Goal: Task Accomplishment & Management: Use online tool/utility

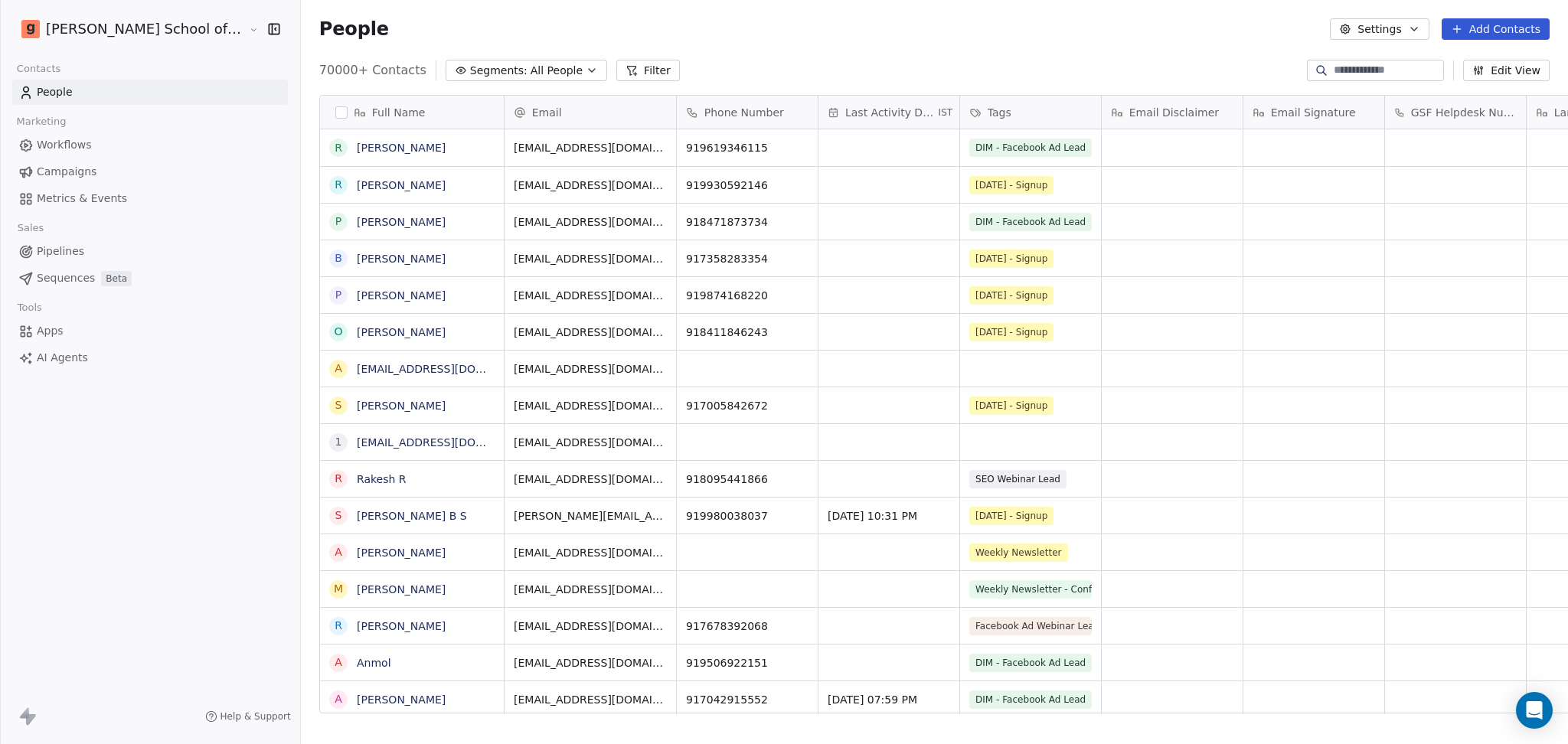
scroll to position [16, 16]
click at [103, 167] on link "Campaigns" at bounding box center [150, 172] width 275 height 25
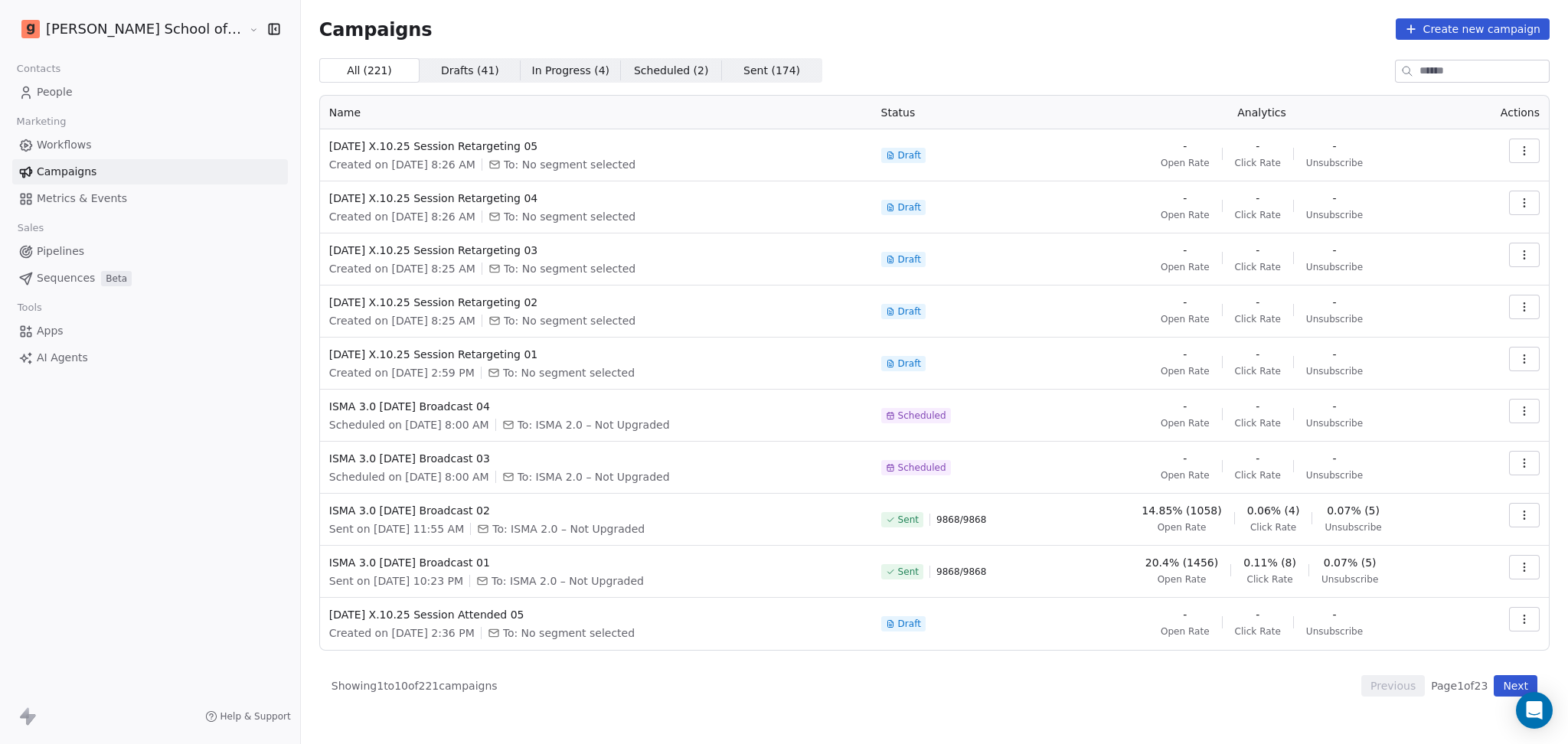
drag, startPoint x: 69, startPoint y: 86, endPoint x: 79, endPoint y: 91, distance: 11.2
click at [69, 86] on span "People" at bounding box center [55, 92] width 36 height 16
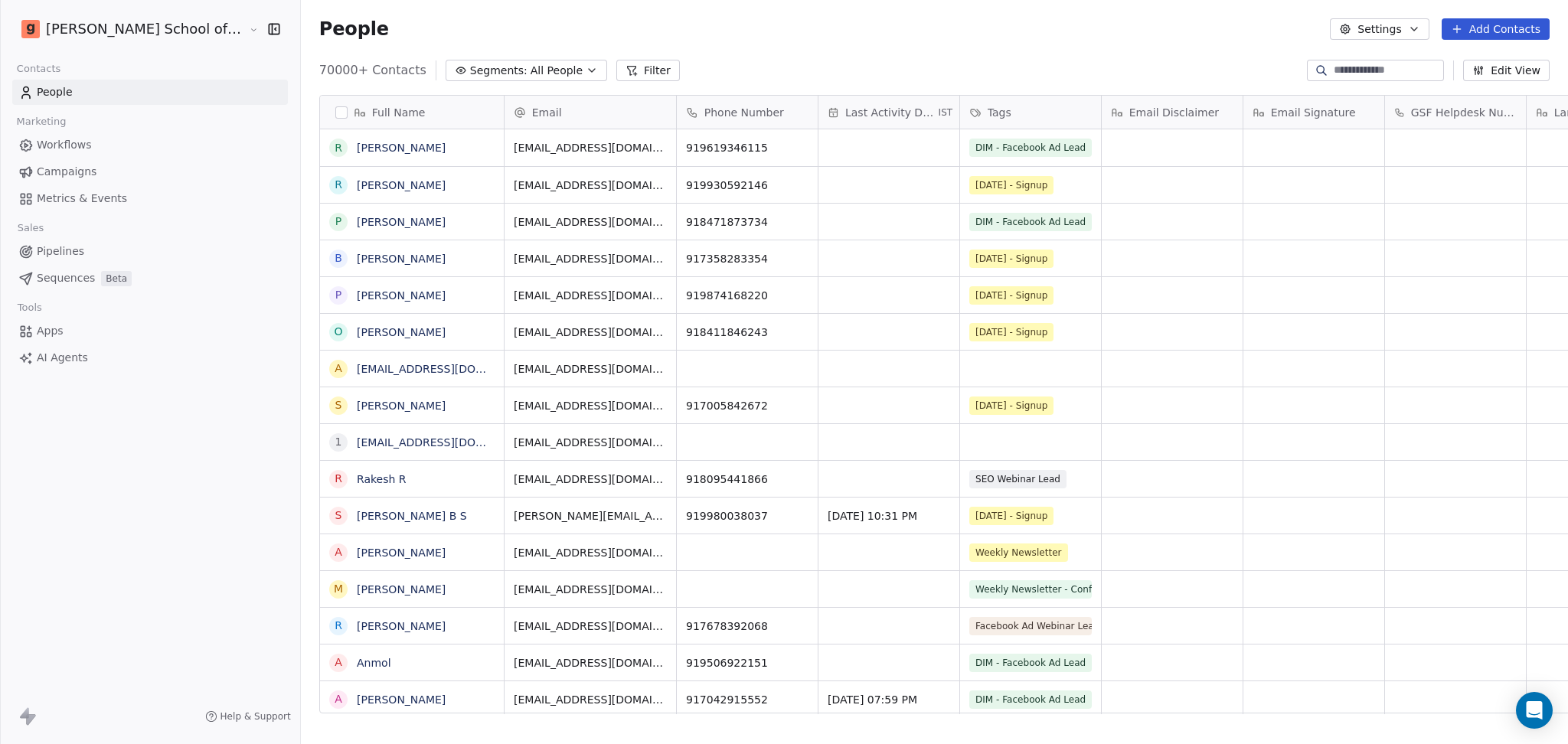
scroll to position [639, 1310]
click at [1382, 24] on button "Settings" at bounding box center [1378, 29] width 99 height 21
click at [1352, 107] on div "Import" at bounding box center [1380, 111] width 72 height 24
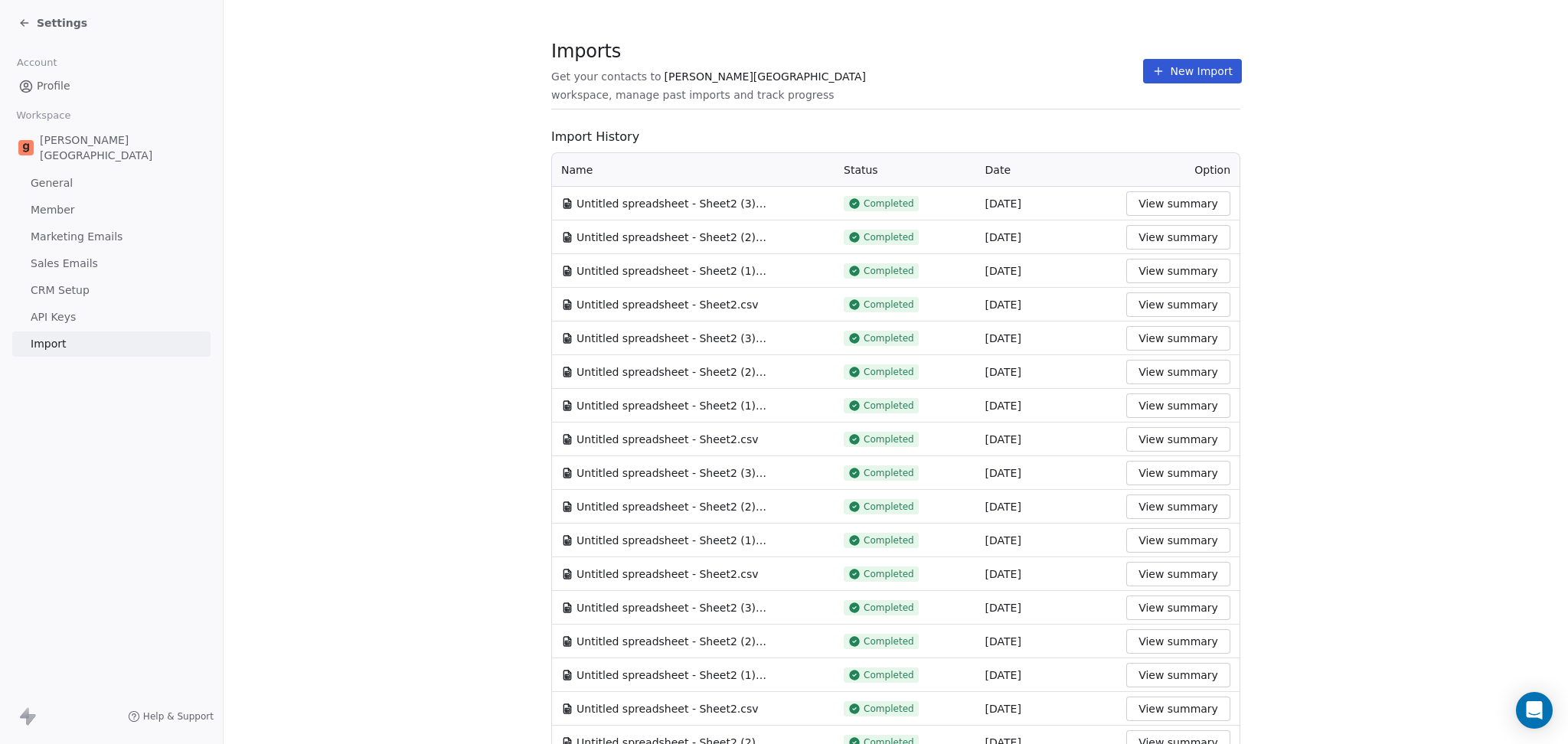
click at [1152, 70] on icon at bounding box center [1158, 71] width 13 height 13
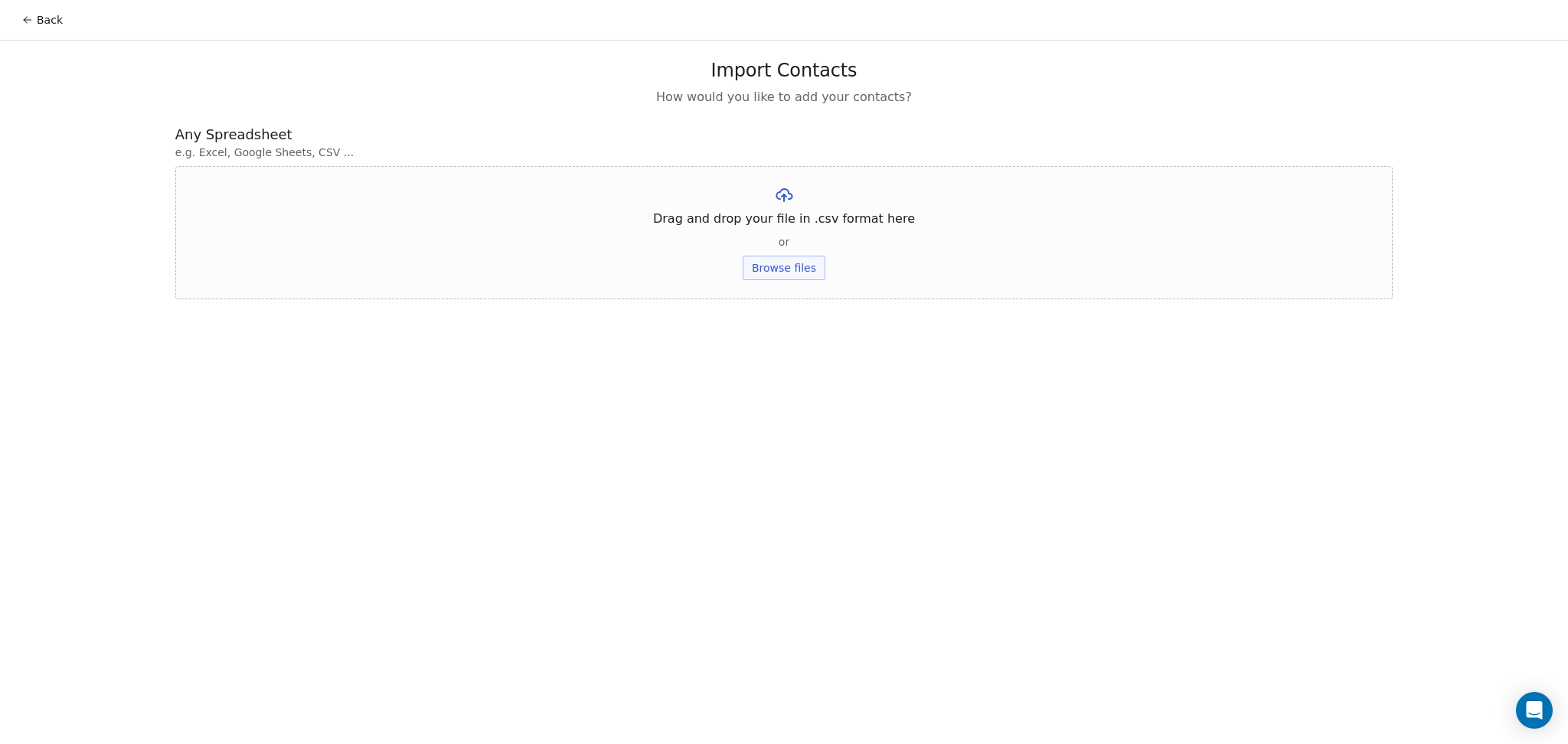
click at [761, 256] on button "Browse files" at bounding box center [784, 268] width 83 height 24
click at [776, 225] on button "Upload" at bounding box center [783, 225] width 56 height 24
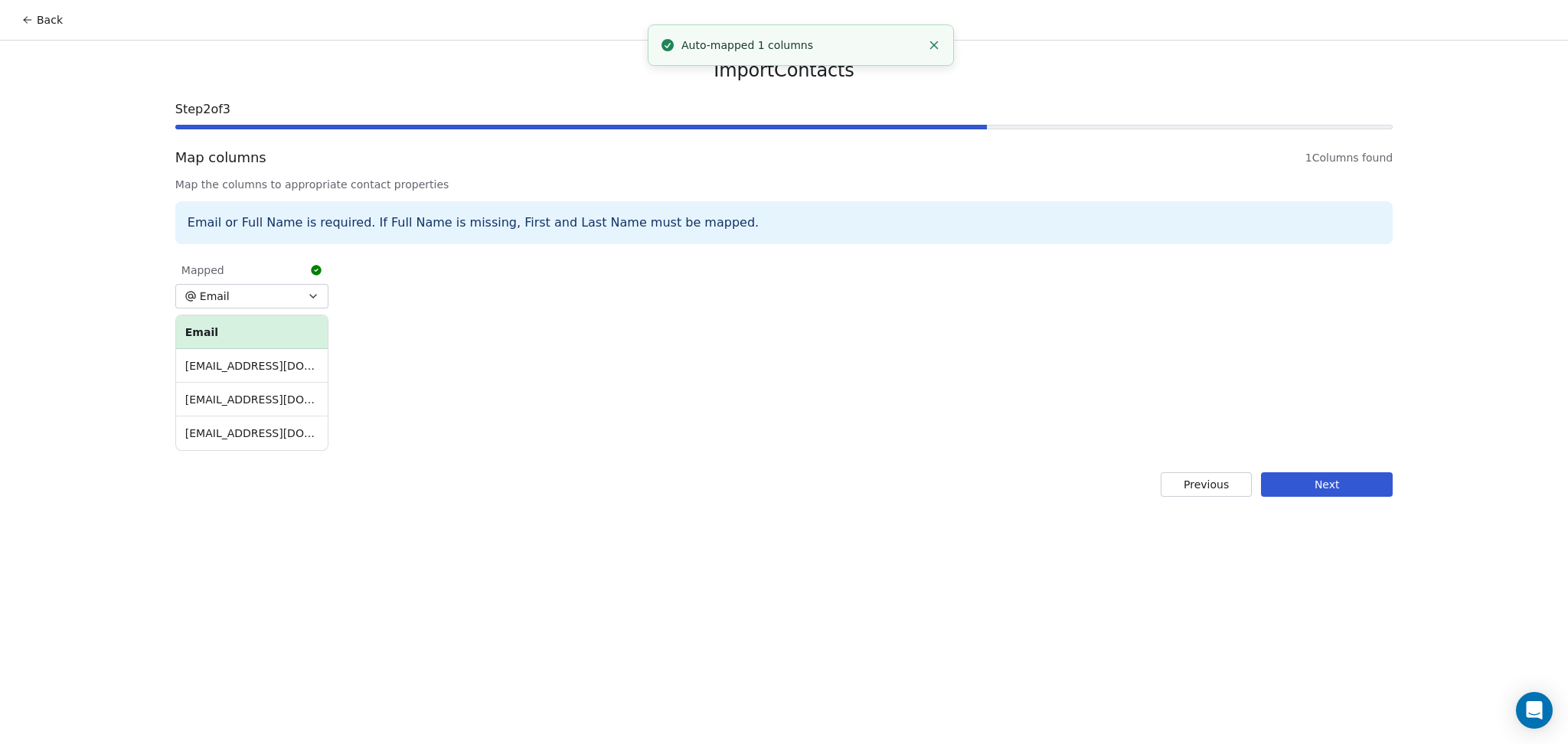
click at [1348, 472] on button "Next" at bounding box center [1326, 483] width 132 height 24
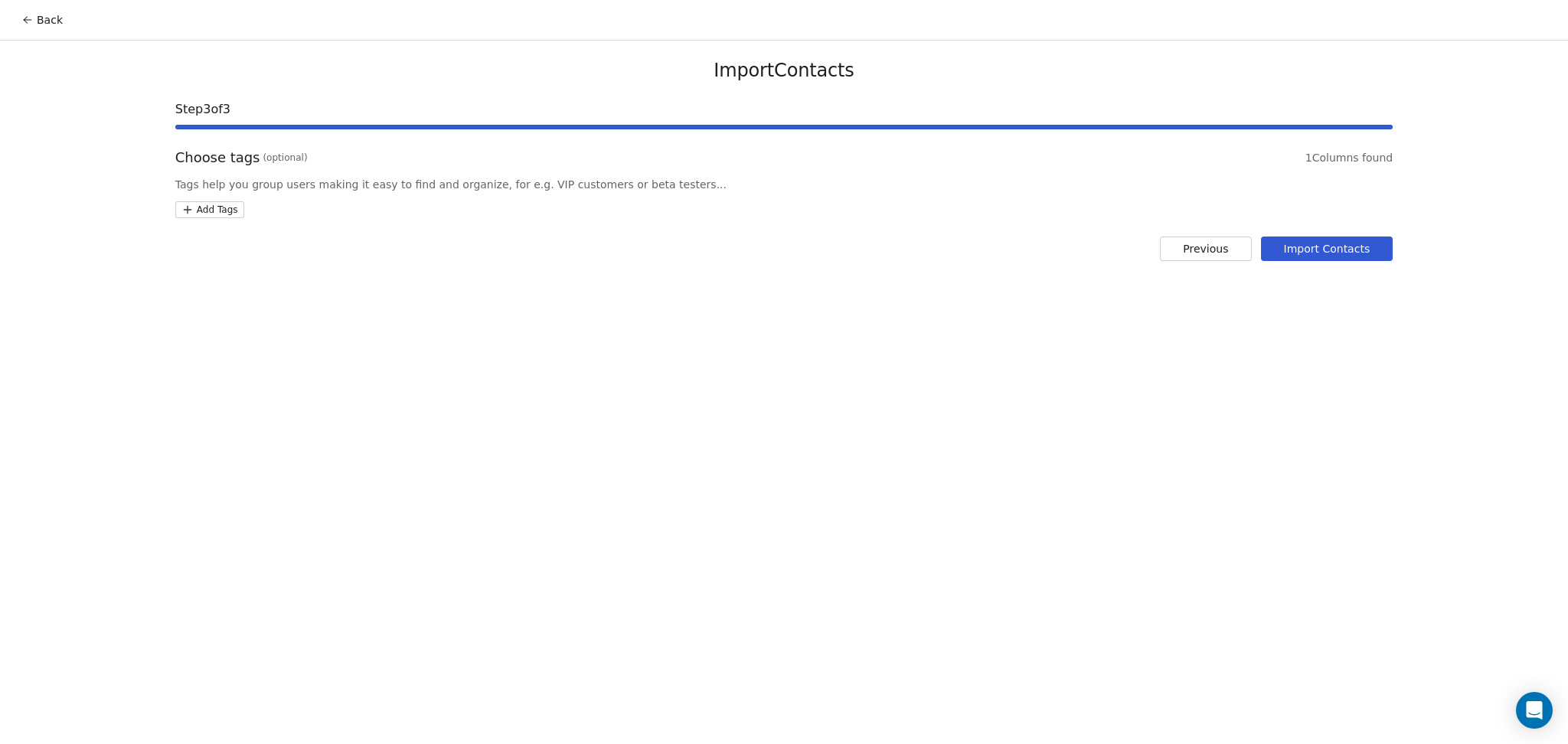
click at [204, 211] on html "Back Import Contacts Step 3 of 3 Choose tags (optional) 1 Columns found Tags he…" at bounding box center [784, 372] width 1568 height 744
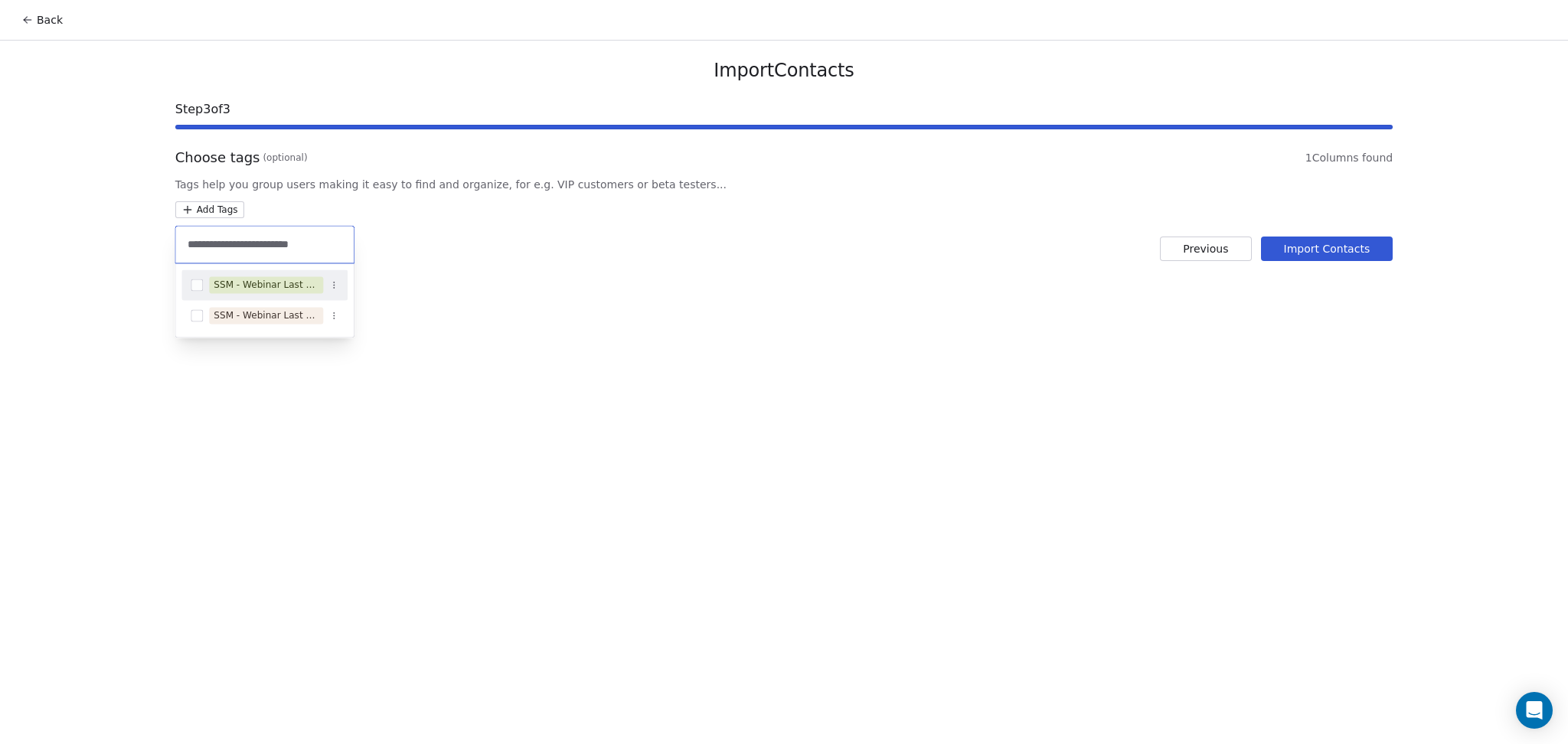
type input "**********"
click at [235, 280] on div "SSM - Webinar Last No Show" at bounding box center [266, 284] width 105 height 14
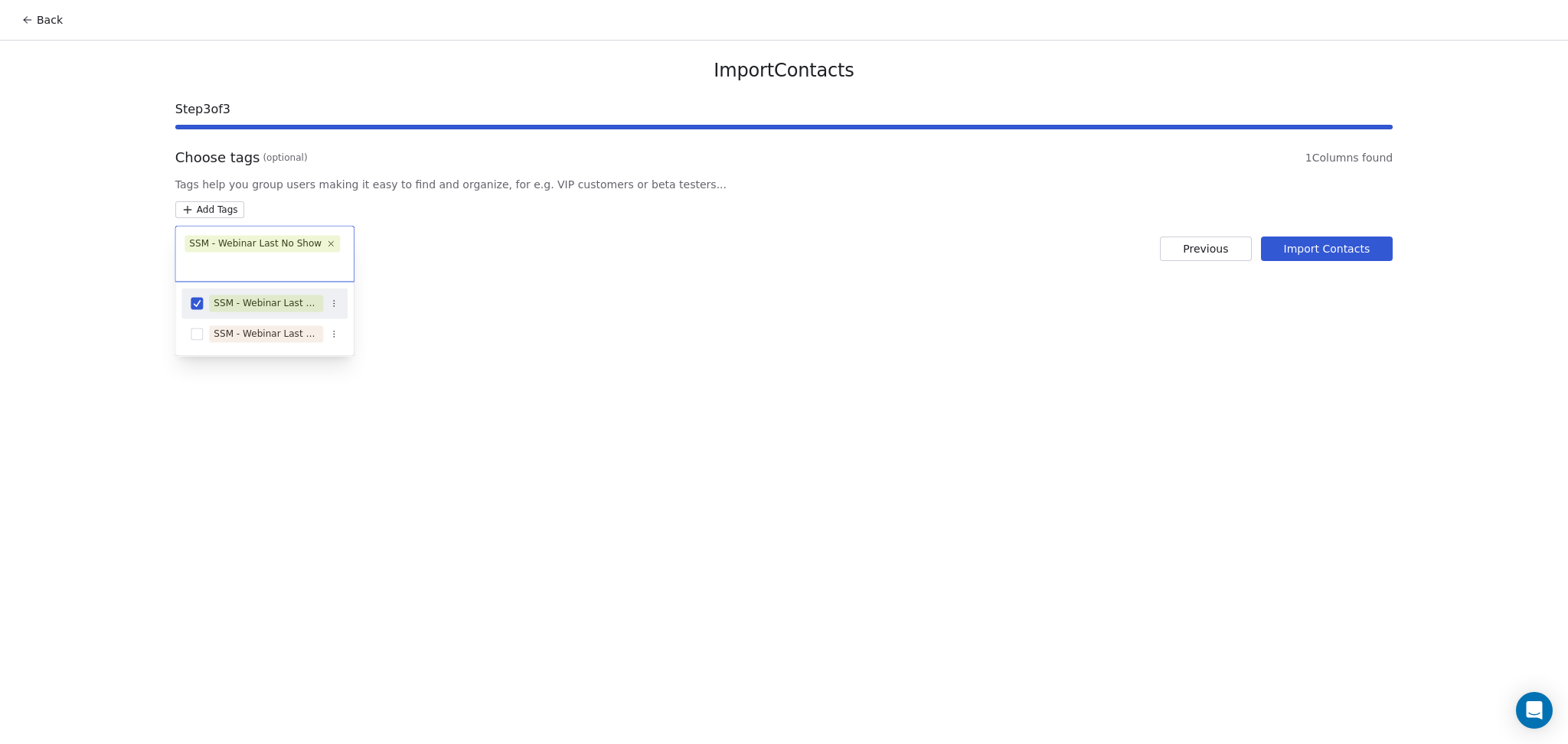
click at [554, 249] on html "Back Import Contacts Step 3 of 3 Choose tags (optional) 1 Columns found Tags he…" at bounding box center [784, 372] width 1568 height 744
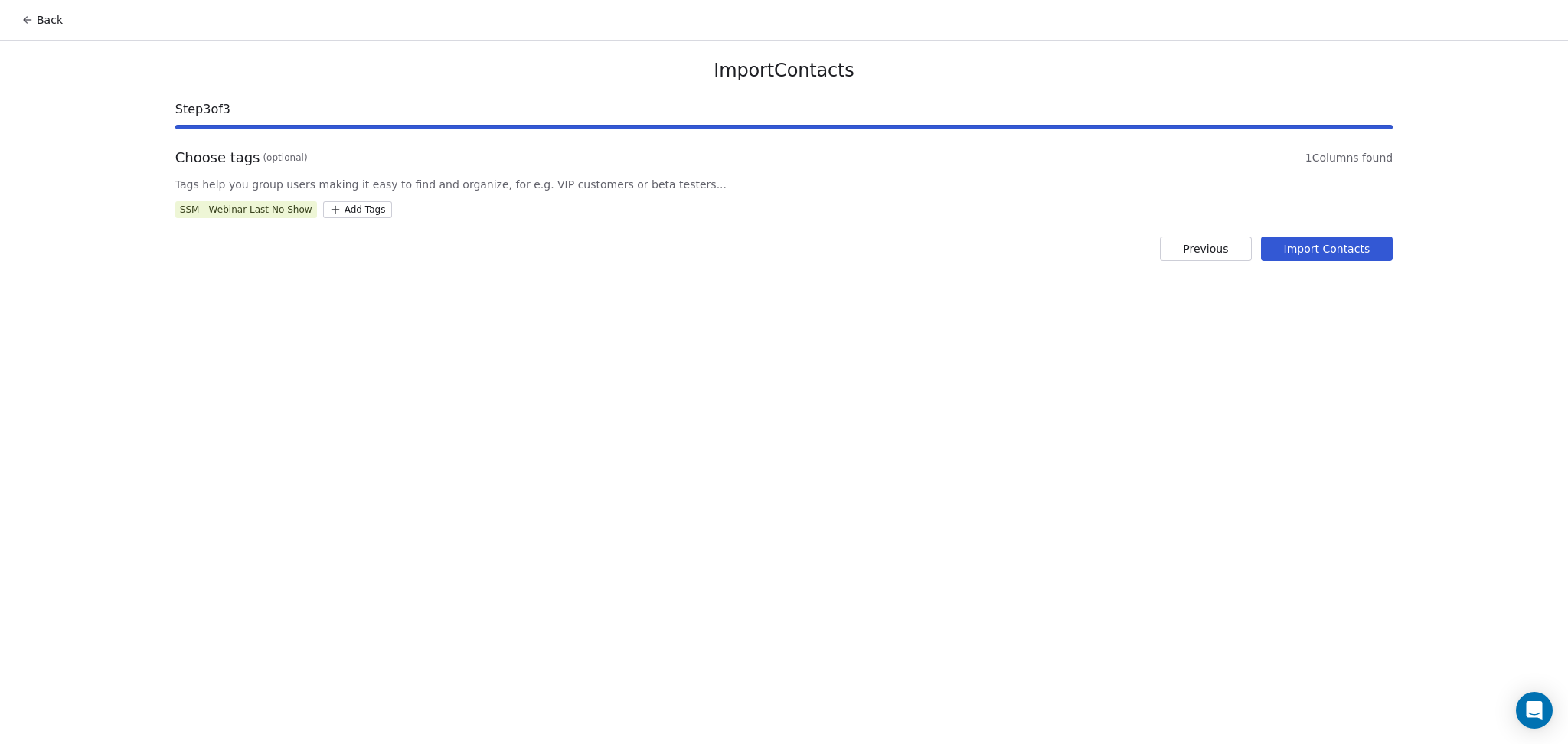
click at [1345, 254] on button "Import Contacts" at bounding box center [1327, 248] width 133 height 24
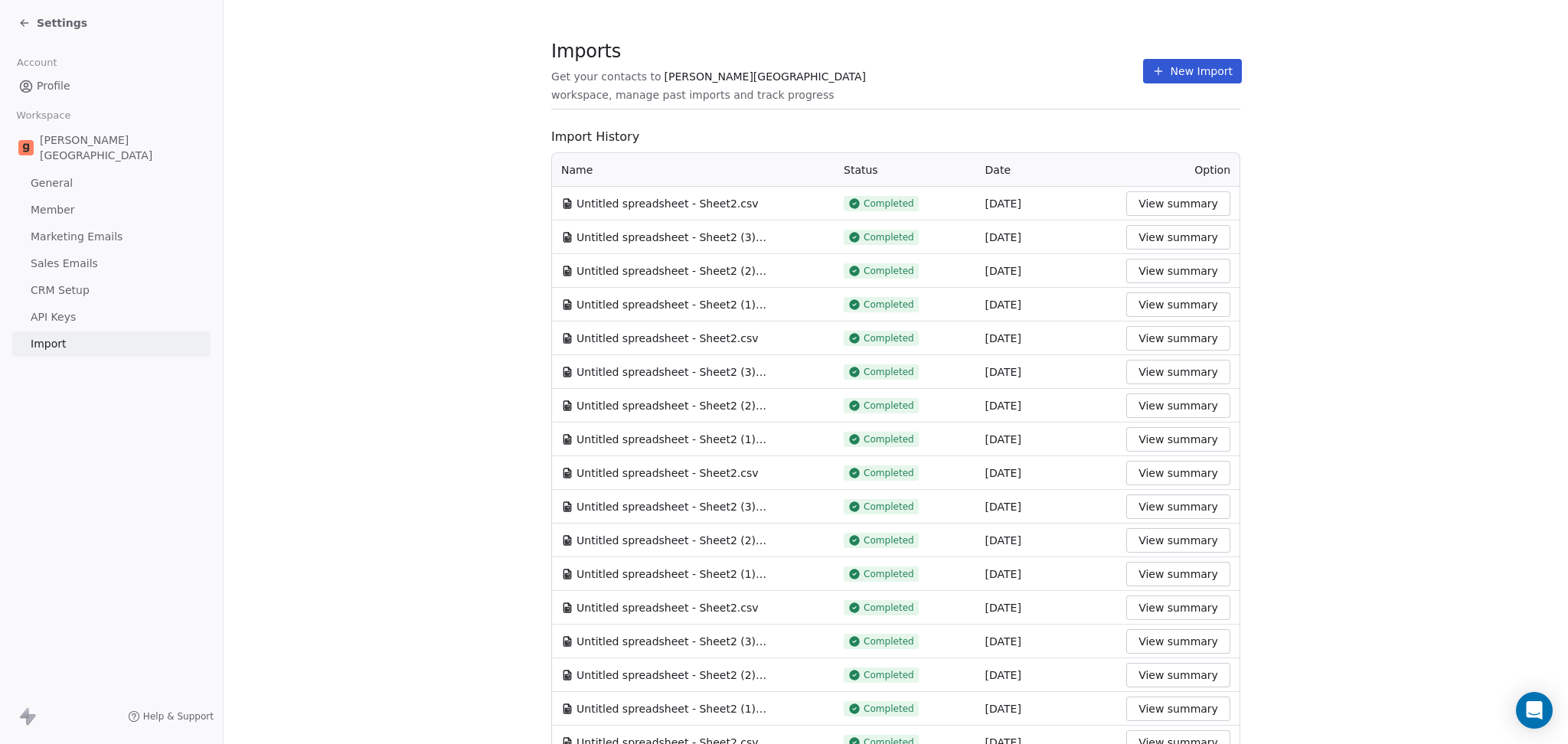
click at [1152, 65] on icon at bounding box center [1158, 71] width 13 height 13
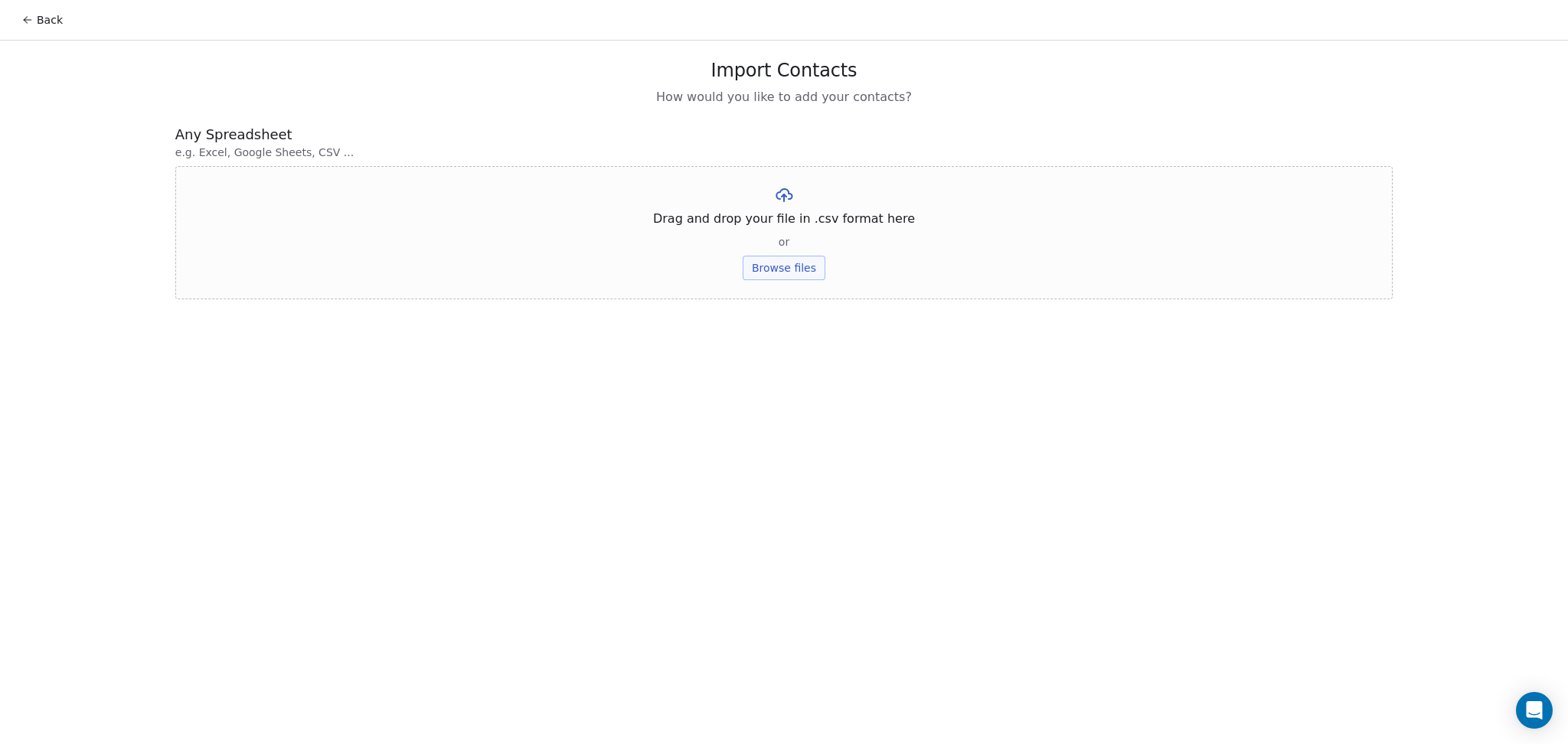
click at [781, 281] on div "Drag and drop your file in .csv format here or Browse files" at bounding box center [784, 232] width 1217 height 133
click at [775, 270] on button "Browse files" at bounding box center [784, 268] width 83 height 24
click at [800, 231] on button "Upload" at bounding box center [783, 225] width 56 height 24
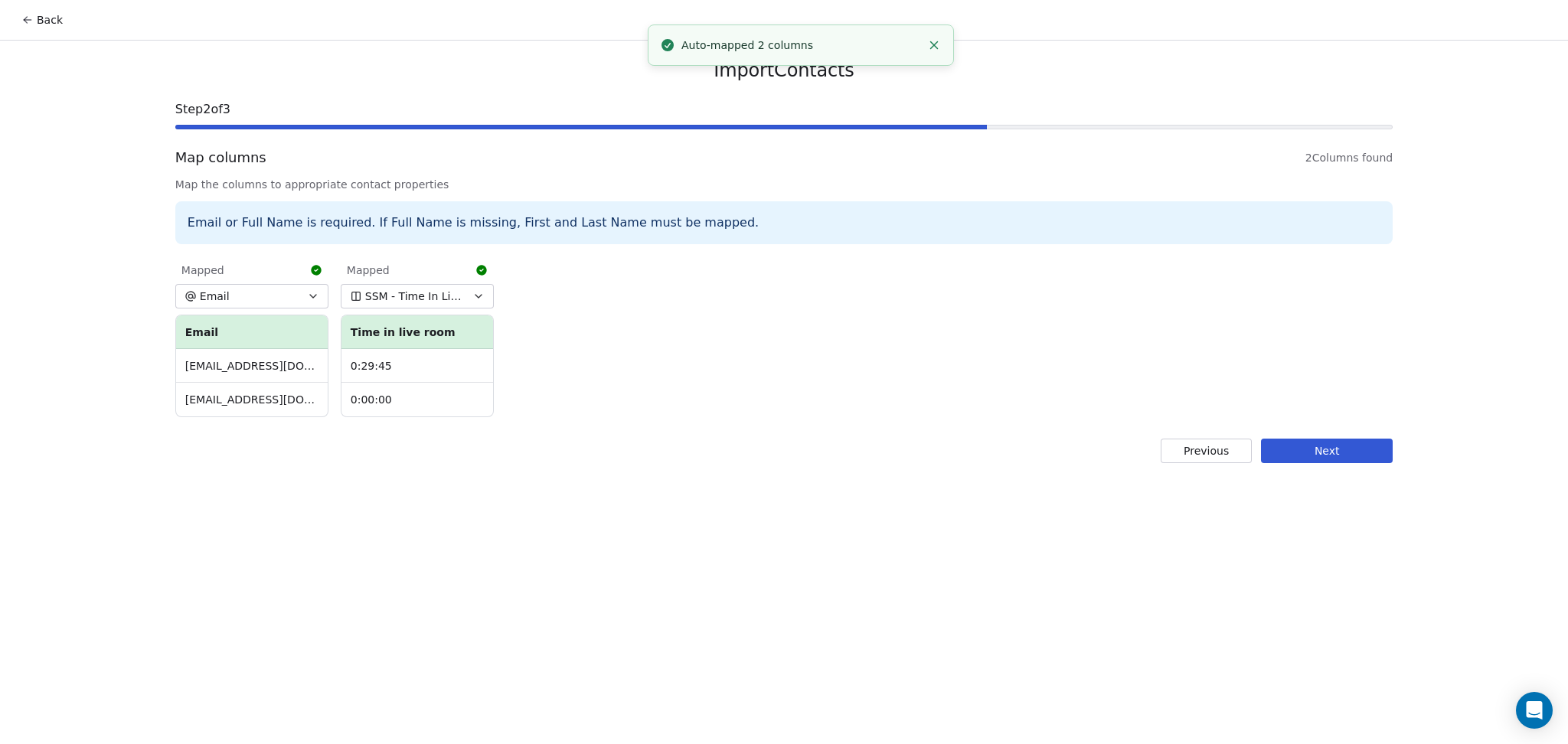
click at [1345, 459] on button "Next" at bounding box center [1326, 450] width 132 height 24
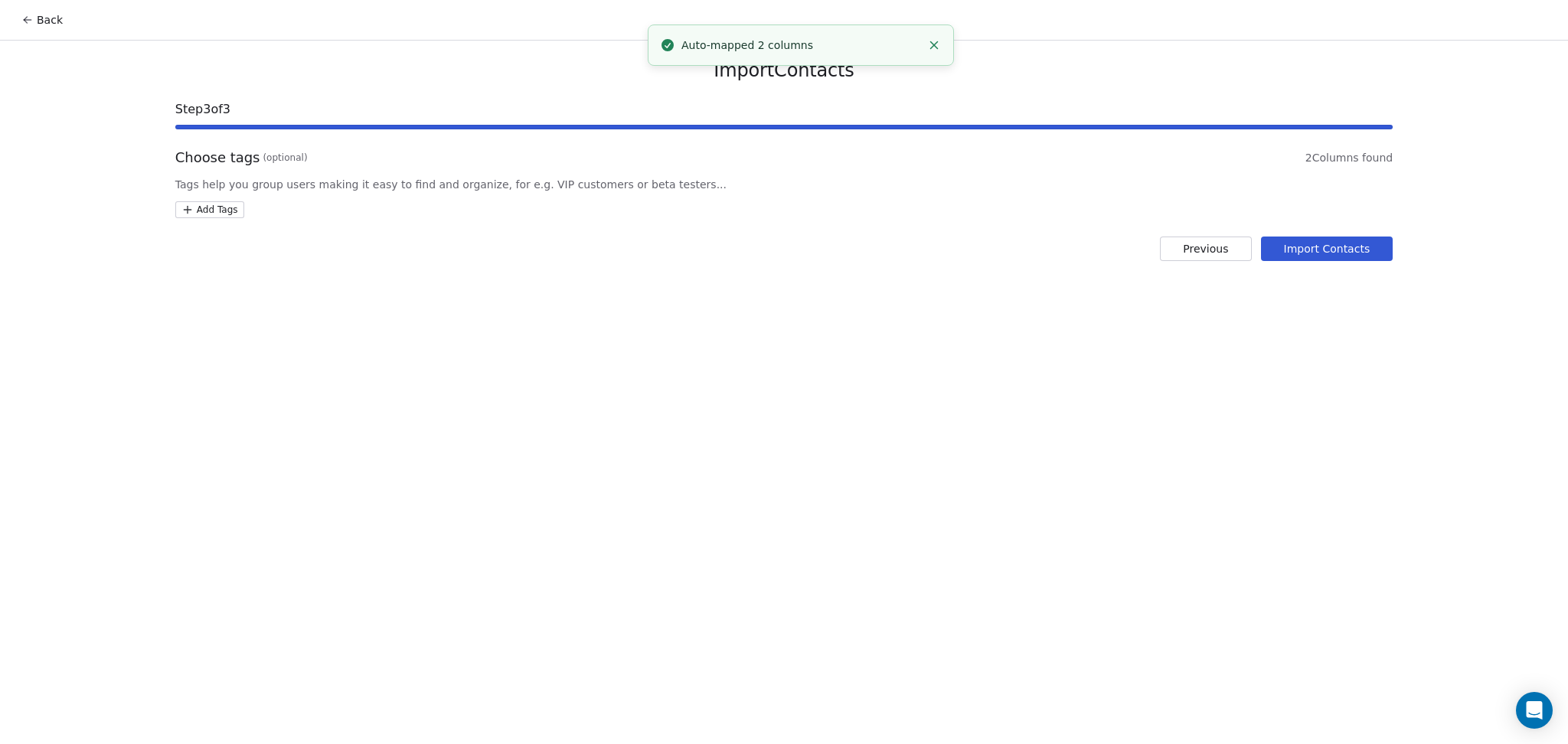
click at [224, 209] on html "Back Import Contacts Step 3 of 3 Choose tags (optional) 2 Columns found Tags he…" at bounding box center [784, 372] width 1568 height 744
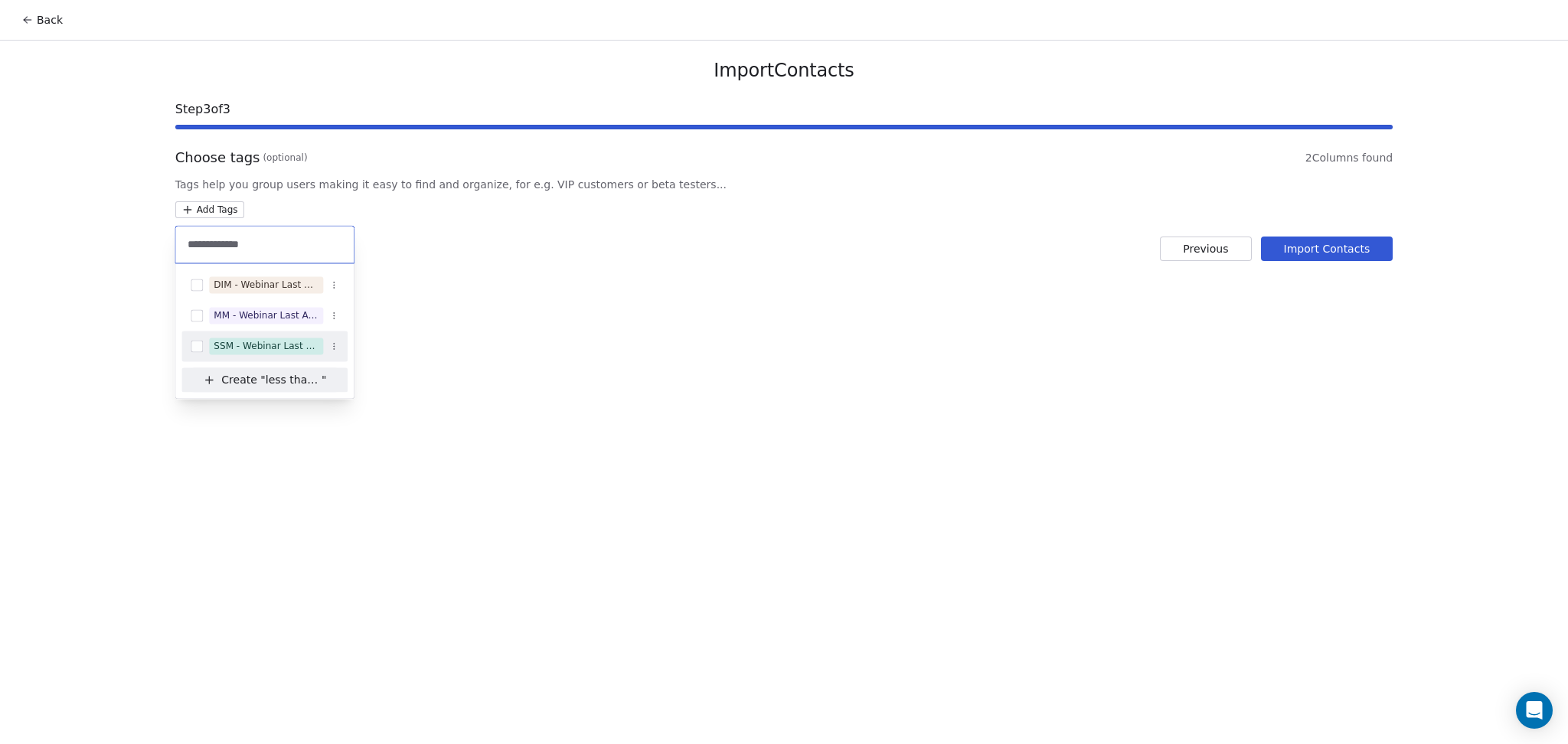
type input "**********"
click at [243, 358] on div "SSM - Webinar Last Attended (Less Than 30 mins)" at bounding box center [265, 345] width 166 height 30
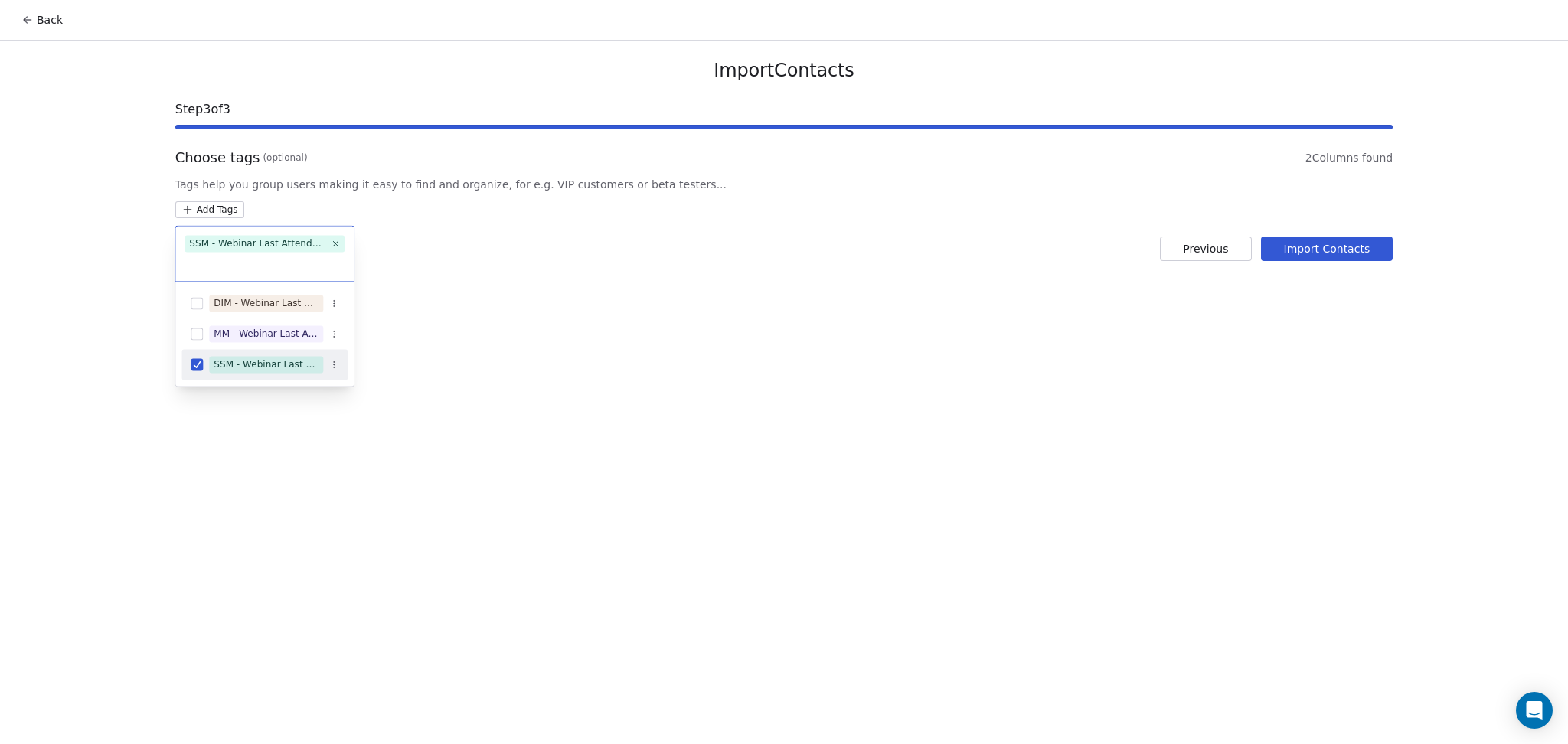
click at [942, 331] on html "Back Import Contacts Step 3 of 3 Choose tags (optional) 2 Columns found Tags he…" at bounding box center [784, 372] width 1568 height 744
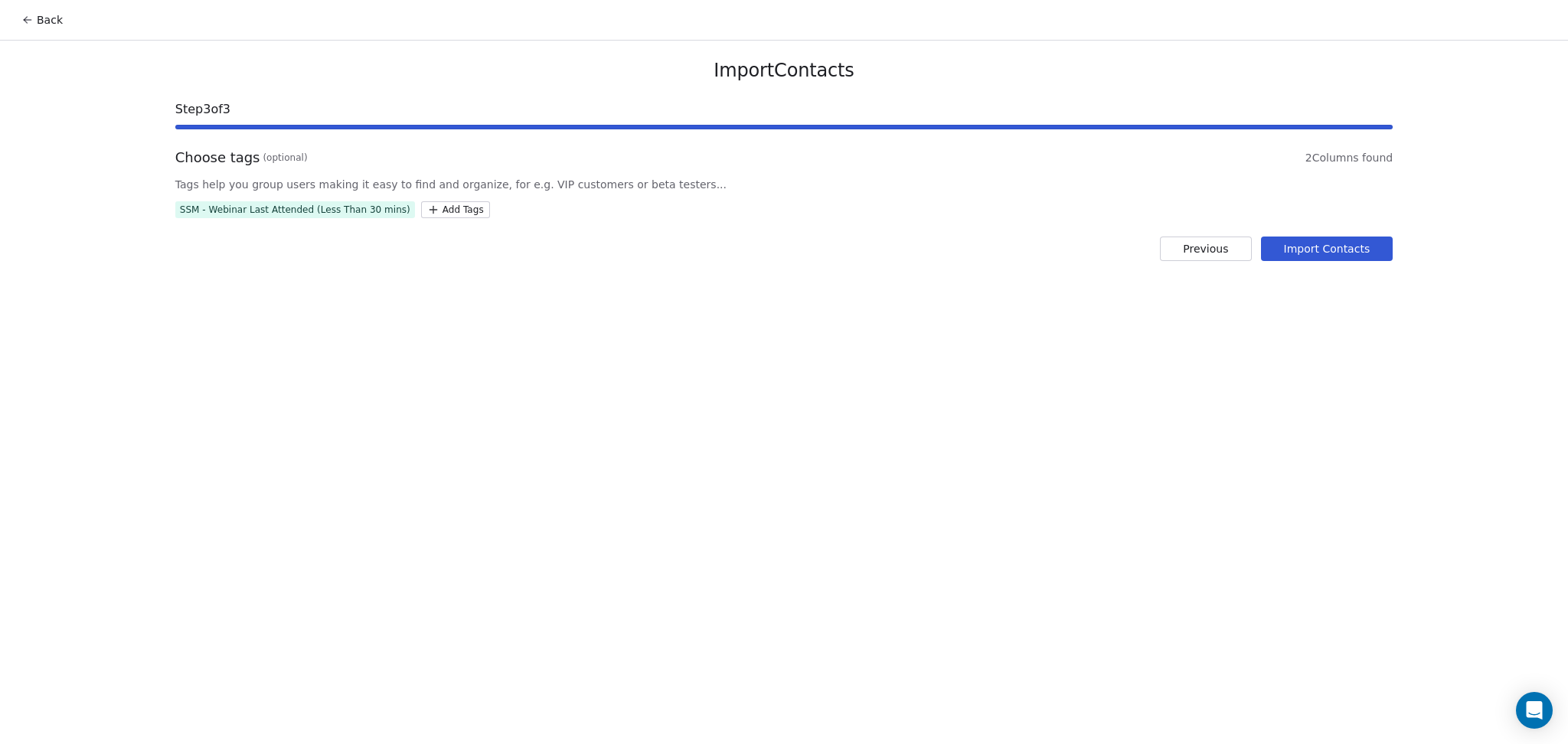
click at [1384, 253] on button "Import Contacts" at bounding box center [1327, 248] width 133 height 24
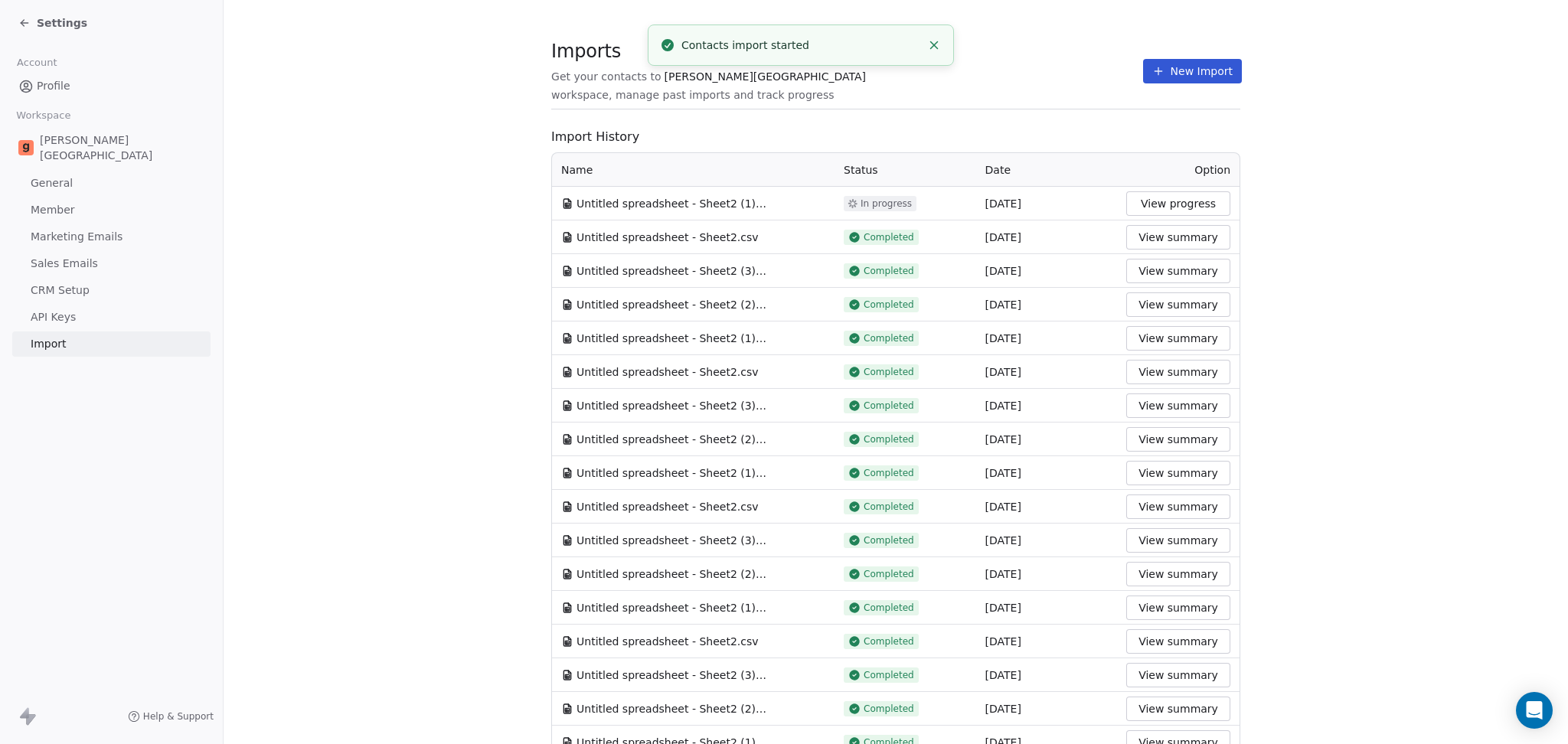
click at [944, 59] on li "Your contact import has been successfully completed." at bounding box center [800, 50] width 306 height 52
click at [935, 59] on button "Close toast" at bounding box center [934, 51] width 20 height 20
